Goal: Task Accomplishment & Management: Manage account settings

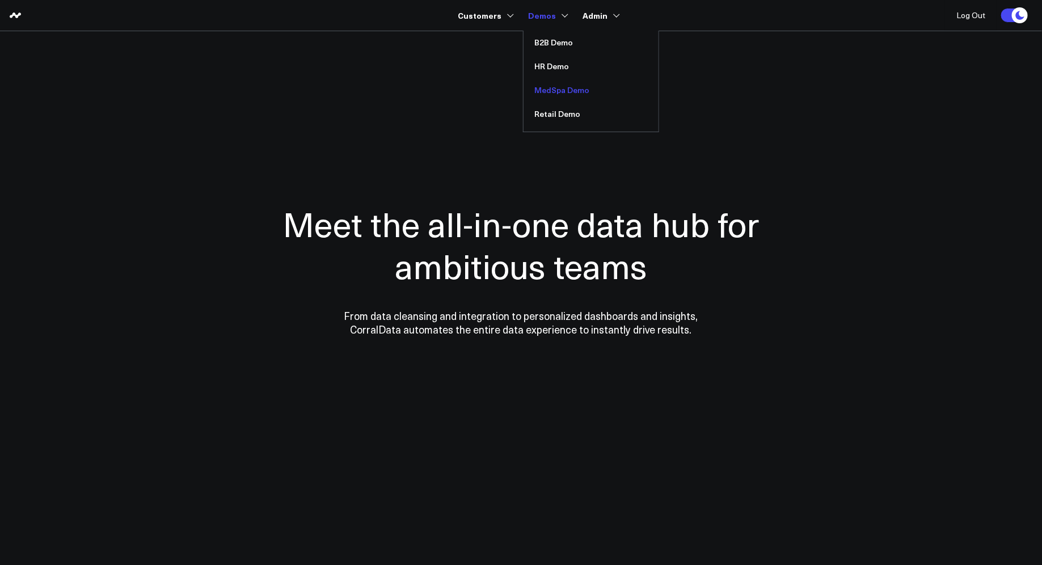
click at [551, 91] on link "MedSpa Demo" at bounding box center [590, 90] width 135 height 24
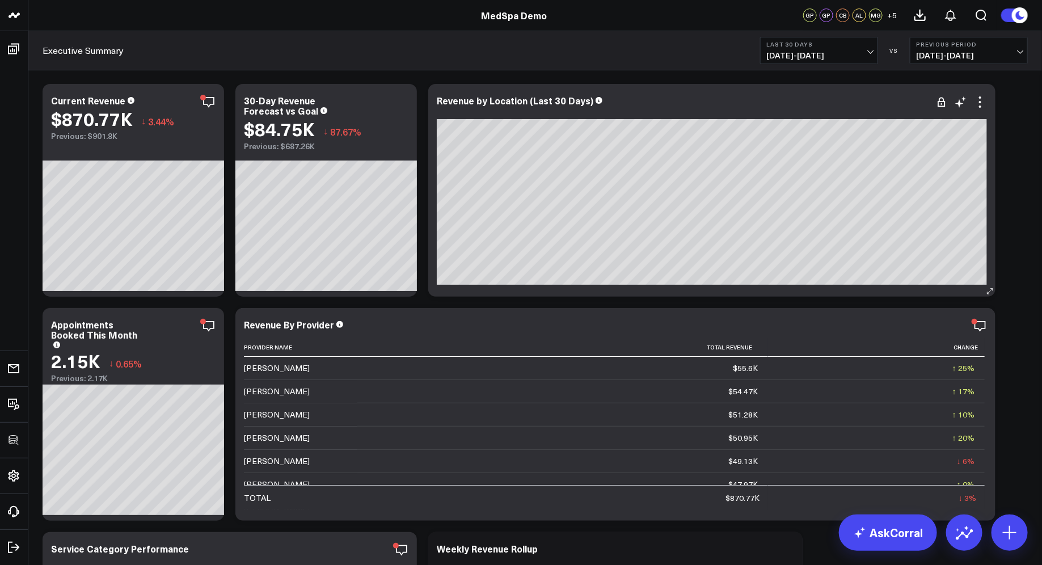
scroll to position [47, 0]
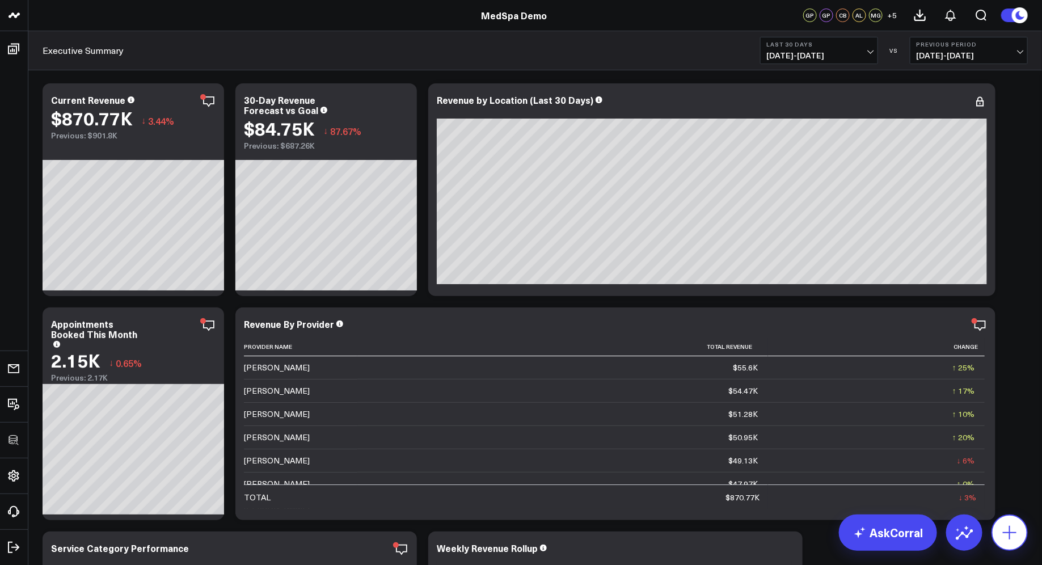
click at [1016, 531] on icon at bounding box center [1009, 532] width 18 height 18
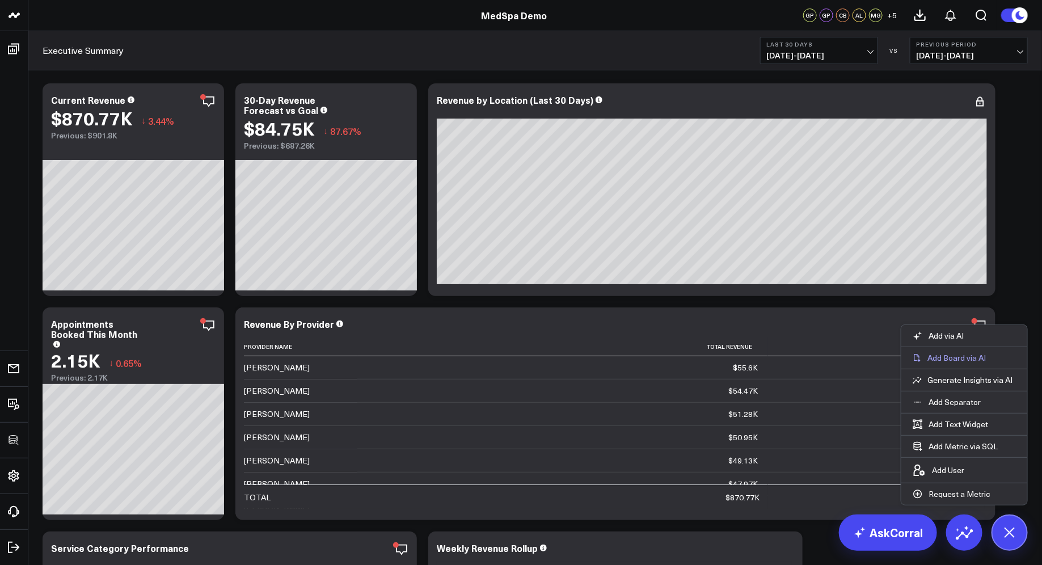
click at [969, 361] on p "Add Board via AI" at bounding box center [956, 358] width 58 height 10
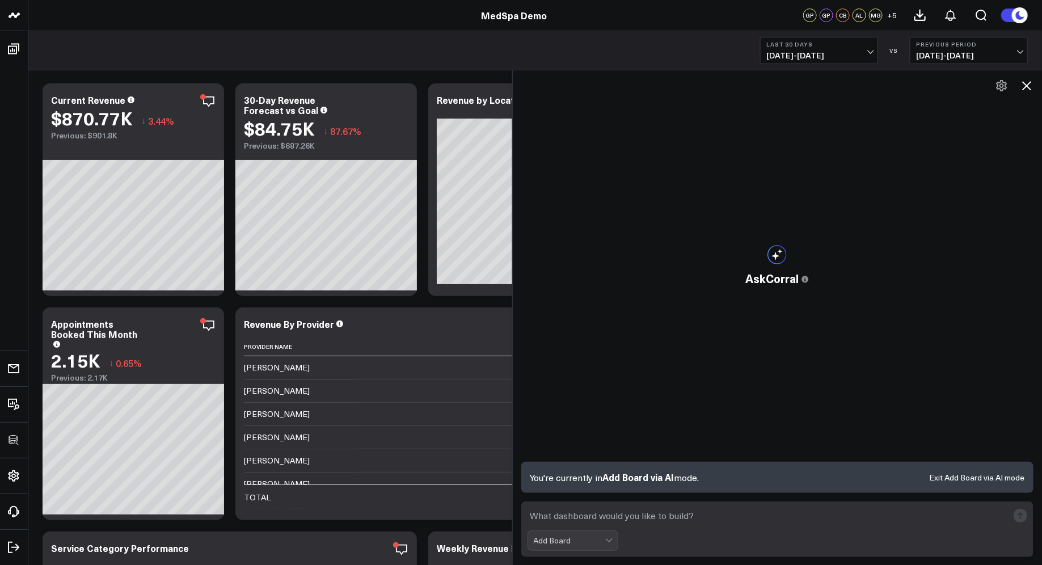
click at [573, 513] on textarea at bounding box center [767, 515] width 481 height 20
click at [540, 516] on textarea at bounding box center [767, 515] width 481 height 20
type textarea "Build a paid media performance dashboard"
click at [1022, 517] on rect "submit" at bounding box center [1020, 516] width 14 height 14
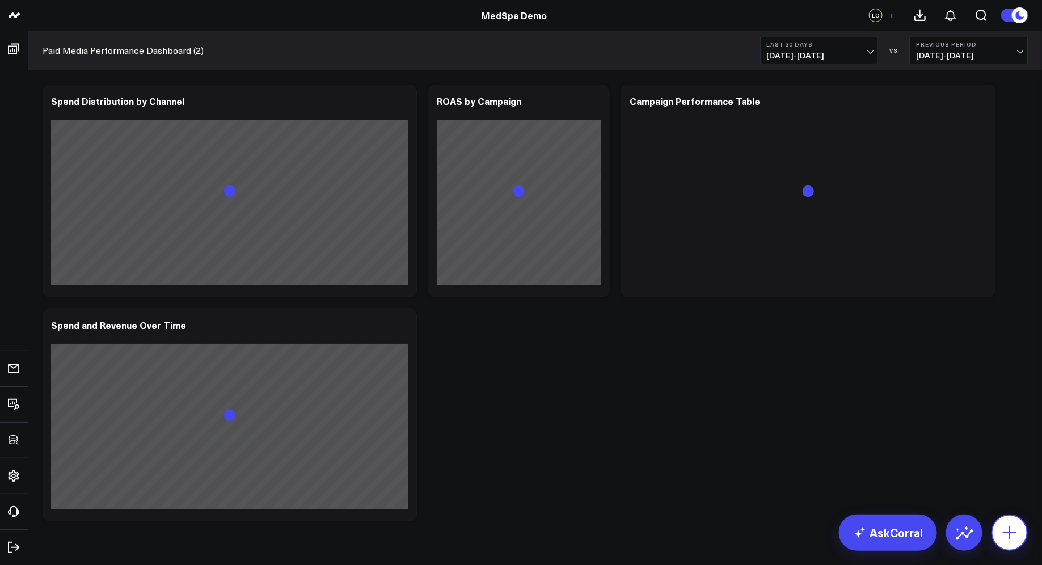
click at [879, 16] on div "LO" at bounding box center [876, 16] width 14 height 14
click at [1011, 533] on icon at bounding box center [1010, 533] width 14 height 14
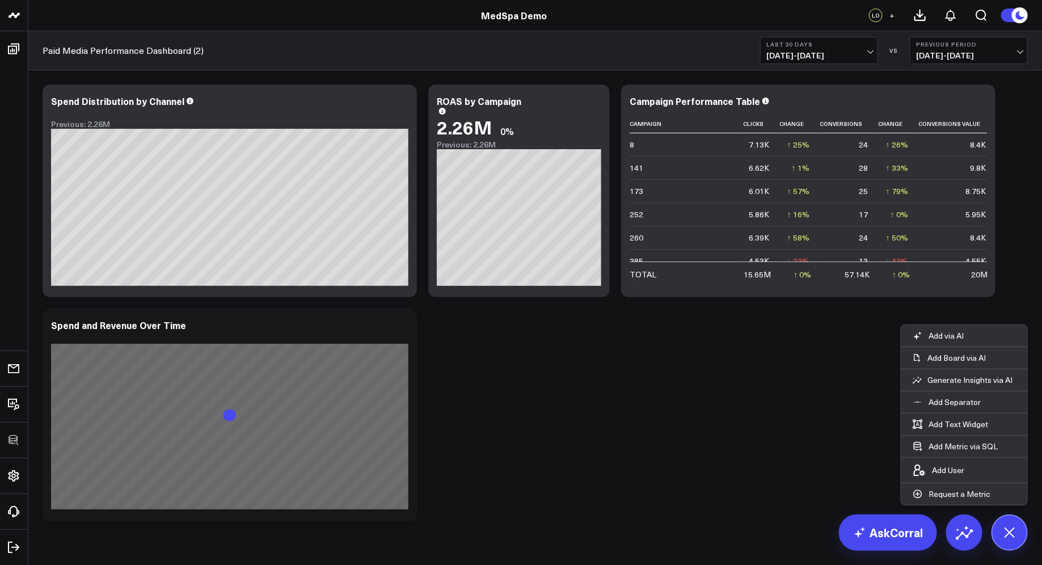
click at [782, 471] on div "Modify via AI Copy link to widget Ask support Remove Create linked copy Executi…" at bounding box center [535, 303] width 996 height 448
click at [1010, 530] on icon at bounding box center [1009, 533] width 26 height 26
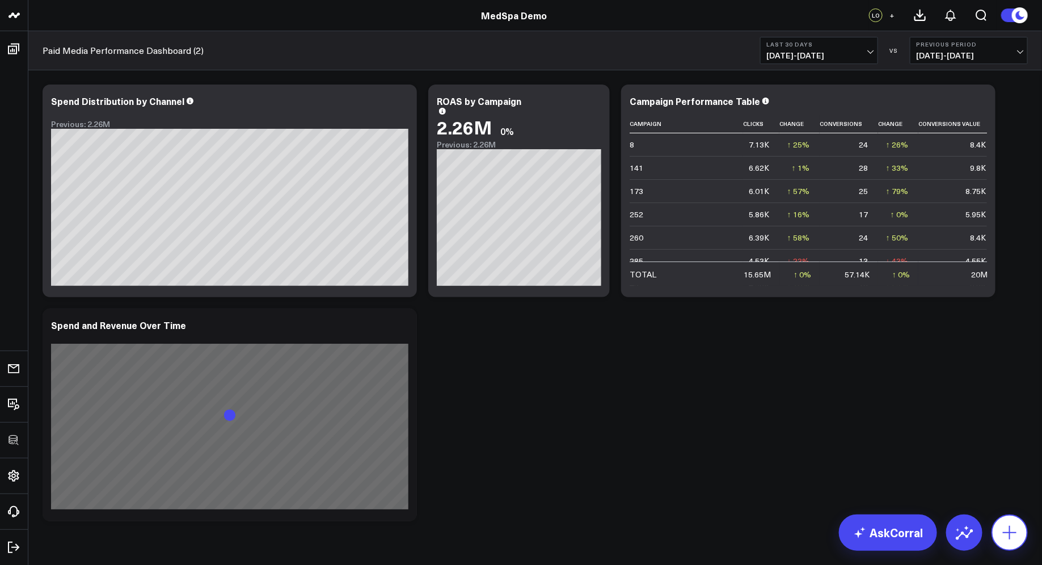
click at [1010, 537] on icon at bounding box center [1010, 533] width 14 height 14
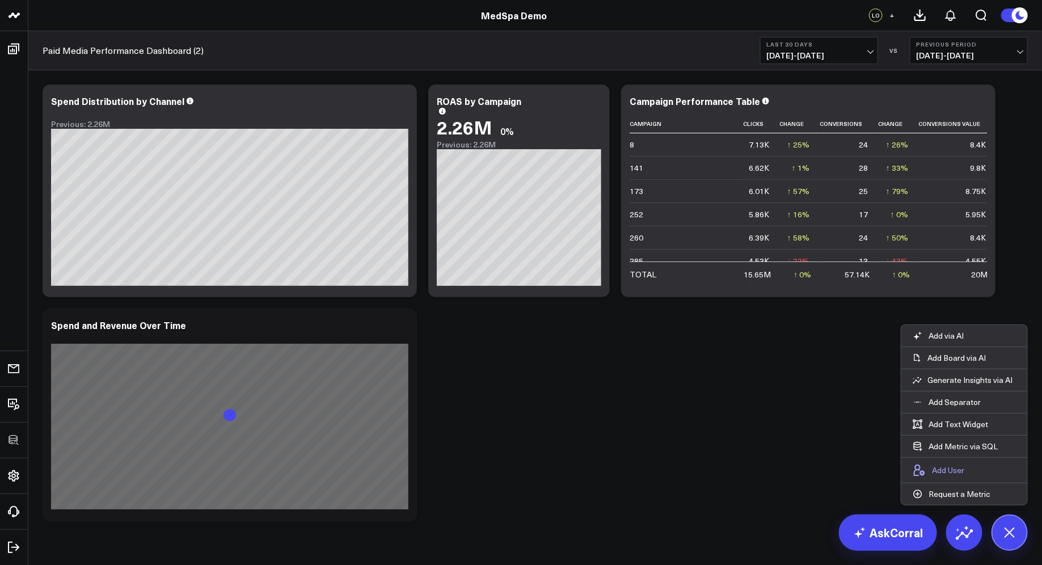
click at [951, 470] on p "Add User" at bounding box center [948, 470] width 32 height 10
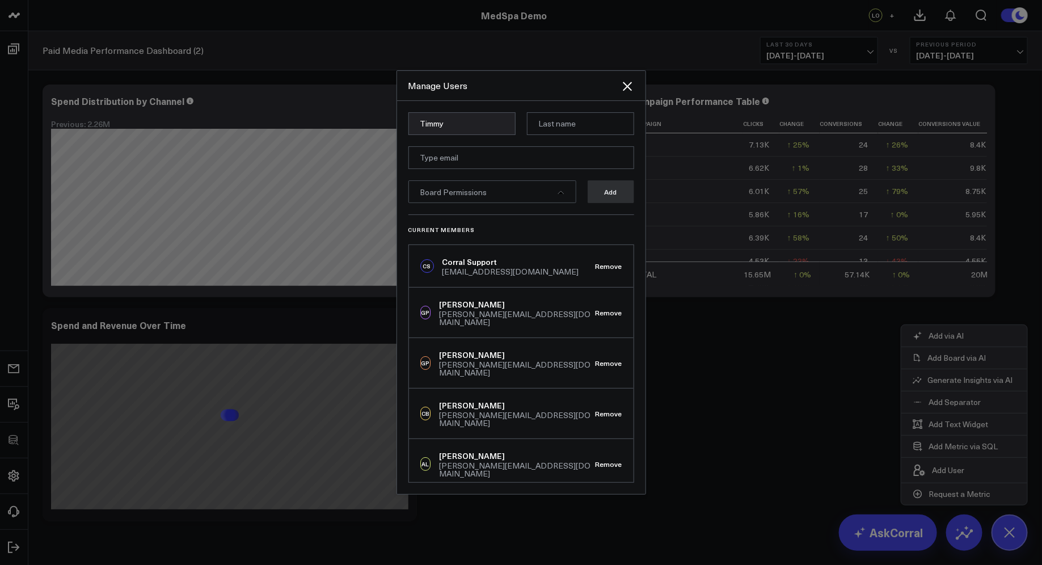
type input "Timmy"
click at [541, 122] on input at bounding box center [580, 123] width 107 height 23
type input "[PERSON_NAME]"
click at [516, 151] on input "email" at bounding box center [521, 157] width 226 height 23
paste input "[EMAIL_ADDRESS][DOMAIN_NAME]"
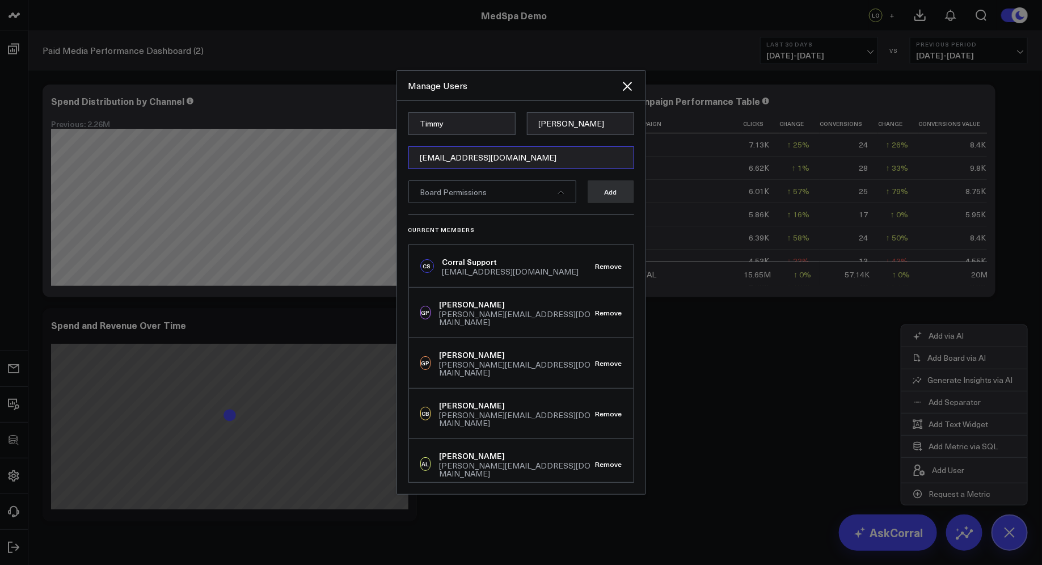
type input "[EMAIL_ADDRESS][DOMAIN_NAME]"
click at [560, 196] on div "Board Permissions" at bounding box center [492, 191] width 168 height 23
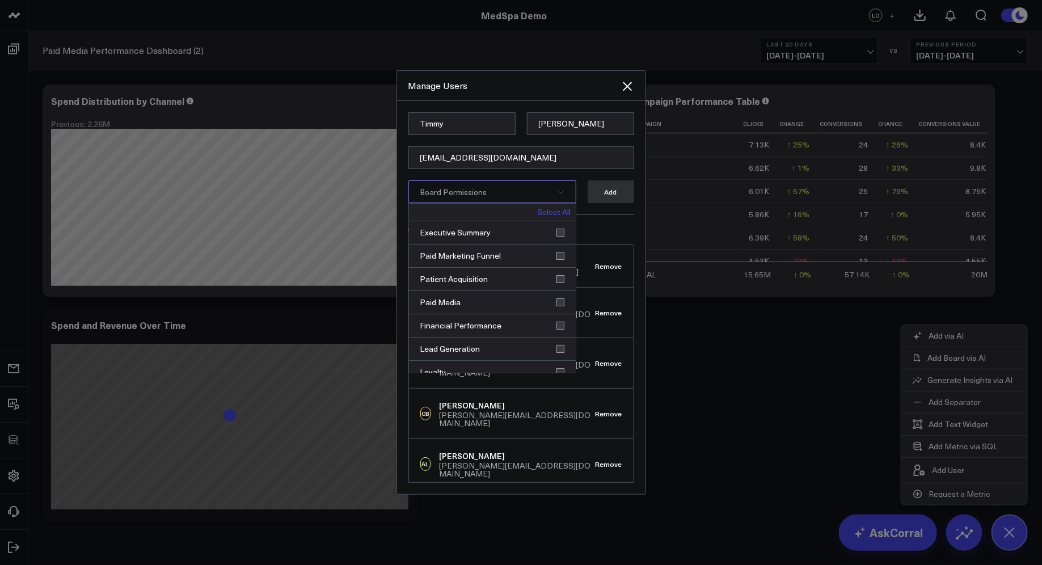
click at [560, 216] on link "Select All" at bounding box center [554, 212] width 33 height 8
click at [605, 189] on button "Add" at bounding box center [611, 191] width 47 height 23
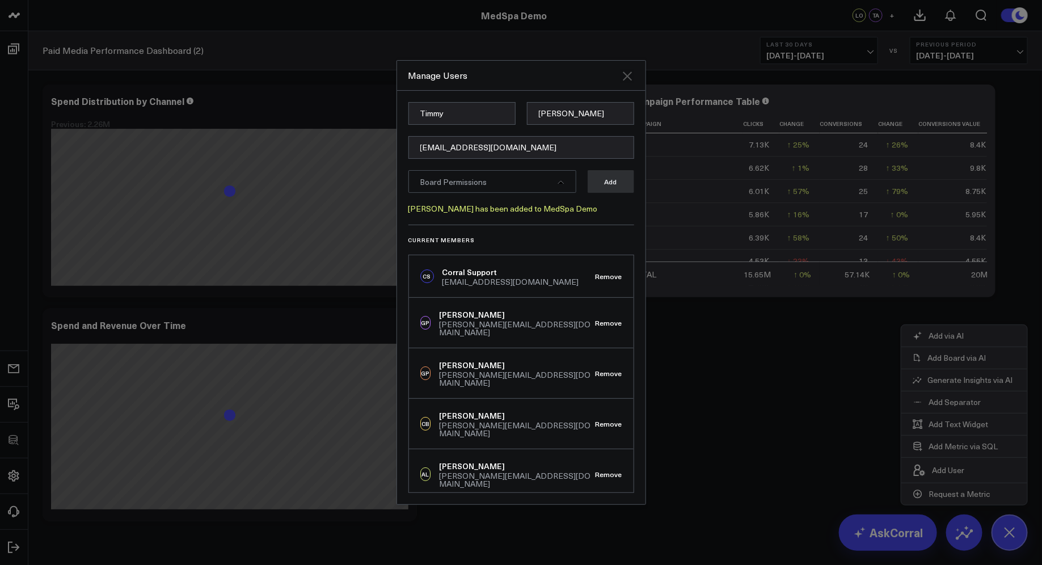
click at [627, 74] on icon "Close" at bounding box center [627, 76] width 14 height 14
